Goal: Task Accomplishment & Management: Complete application form

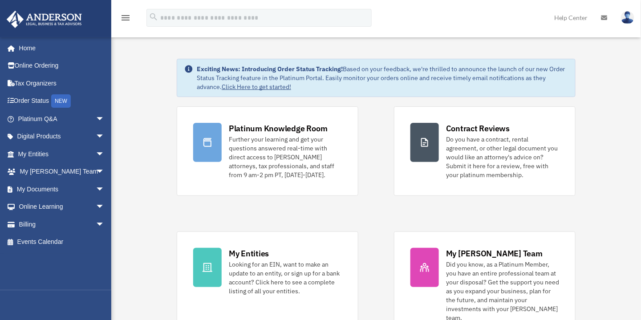
click at [96, 118] on span "arrow_drop_down" at bounding box center [105, 119] width 18 height 18
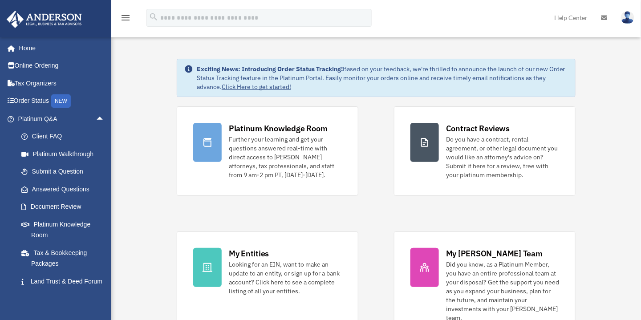
click at [82, 190] on link "Answered Questions" at bounding box center [65, 189] width 106 height 18
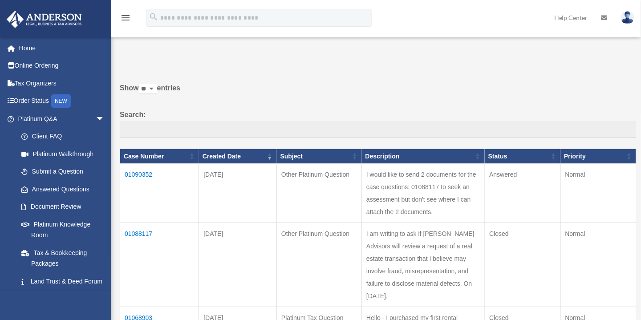
click at [140, 170] on td "01090352" at bounding box center [159, 193] width 79 height 59
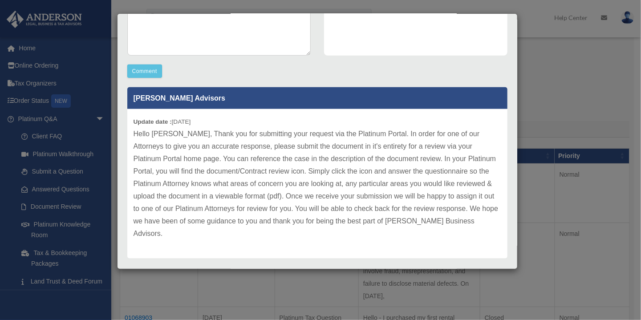
scroll to position [223, 0]
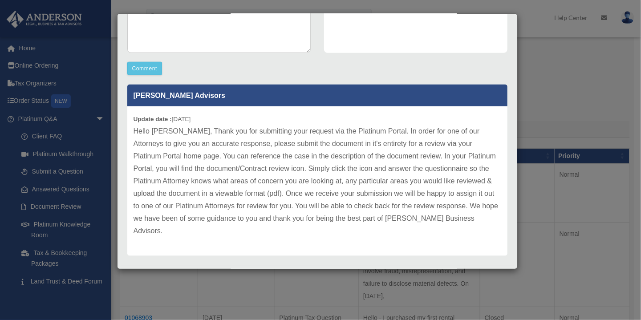
click at [94, 116] on div "Case Detail × Other Platinum Question Case Number 01090352 Created Date [DATE] …" at bounding box center [320, 160] width 641 height 320
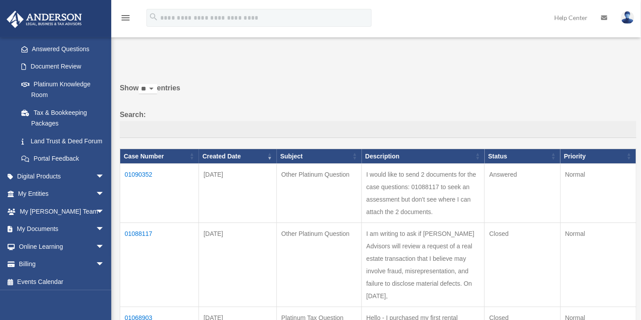
scroll to position [0, 0]
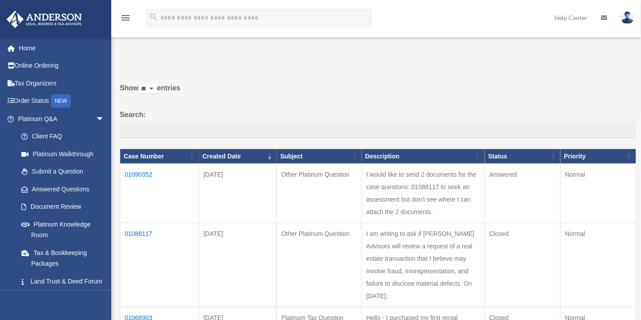
click at [24, 51] on link "Home" at bounding box center [62, 48] width 112 height 18
click at [29, 48] on link "Home" at bounding box center [62, 48] width 112 height 18
click at [29, 47] on link "Home" at bounding box center [62, 48] width 112 height 18
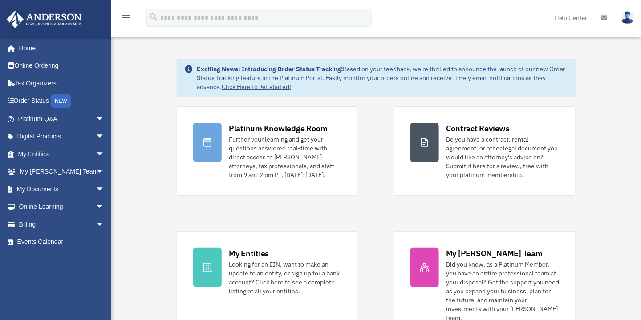
click at [465, 135] on div "Do you have a contract, rental agreement, or other legal document you would lik…" at bounding box center [502, 157] width 113 height 45
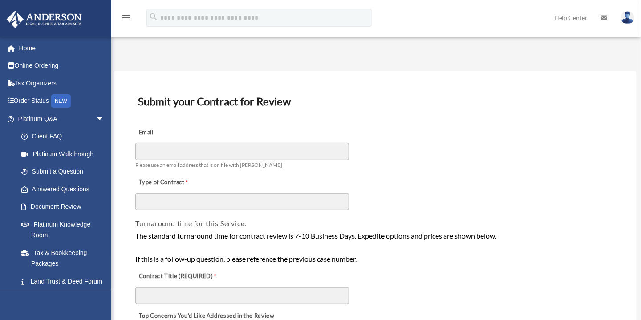
click at [247, 142] on div "Email Please use an email address that is on file with Anderson" at bounding box center [374, 147] width 481 height 50
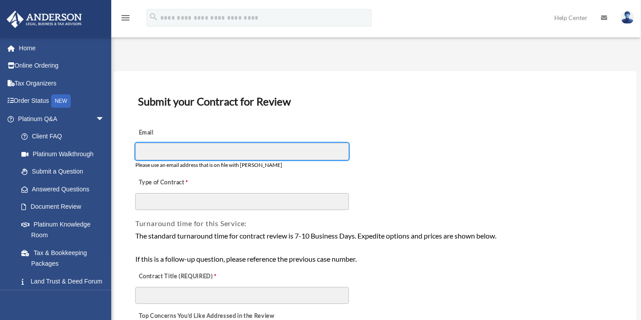
click at [229, 150] on input "Email" at bounding box center [242, 151] width 214 height 17
type input "**********"
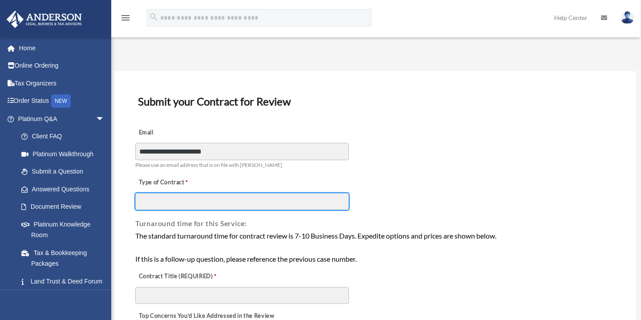
click at [207, 203] on input "Type of Contract" at bounding box center [242, 201] width 214 height 17
drag, startPoint x: 242, startPoint y: 197, endPoint x: 106, endPoint y: 204, distance: 136.4
type input "**********"
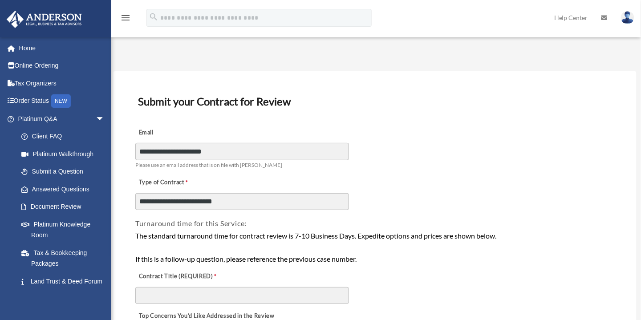
drag, startPoint x: 106, startPoint y: 204, endPoint x: 125, endPoint y: 226, distance: 29.4
click at [106, 204] on link "Document Review" at bounding box center [62, 207] width 101 height 18
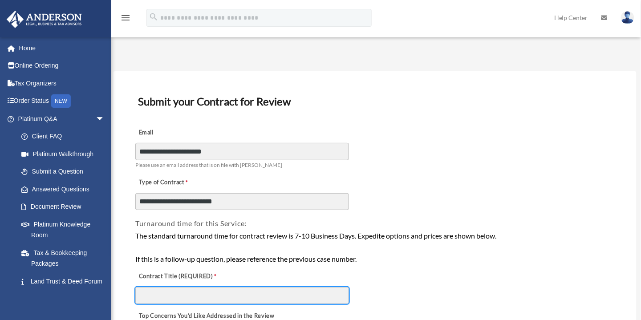
click at [152, 297] on input "Contract Title (REQUIRED)" at bounding box center [242, 295] width 214 height 17
paste input "**********"
type input "**********"
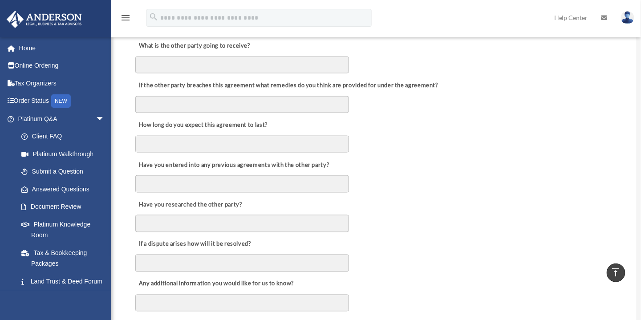
scroll to position [355, 0]
click at [22, 50] on link "Home" at bounding box center [62, 48] width 112 height 18
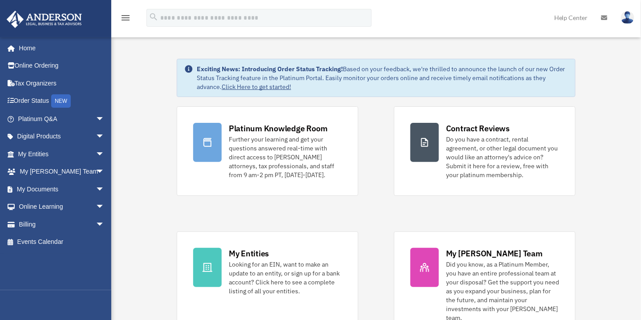
click at [49, 122] on link "Platinum Q&A arrow_drop_down" at bounding box center [62, 119] width 112 height 18
